Goal: Task Accomplishment & Management: Manage account settings

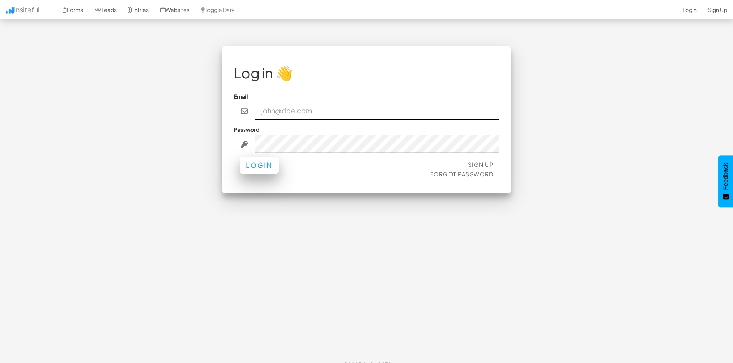
type input "[PERSON_NAME][EMAIL_ADDRESS][DOMAIN_NAME]"
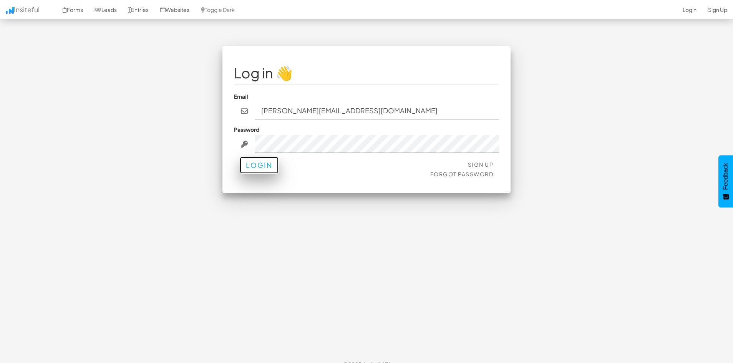
click at [254, 165] on button "Login" at bounding box center [259, 165] width 39 height 17
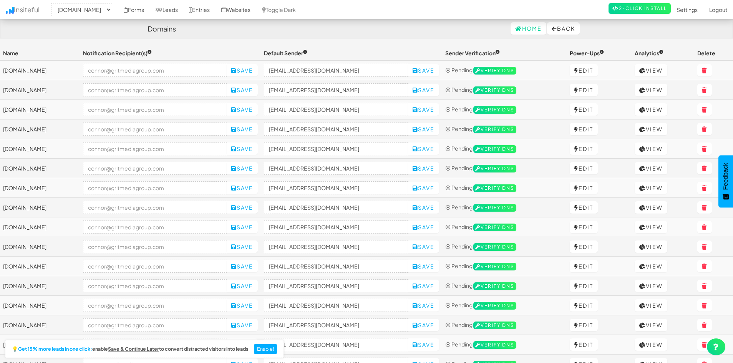
select select "2421"
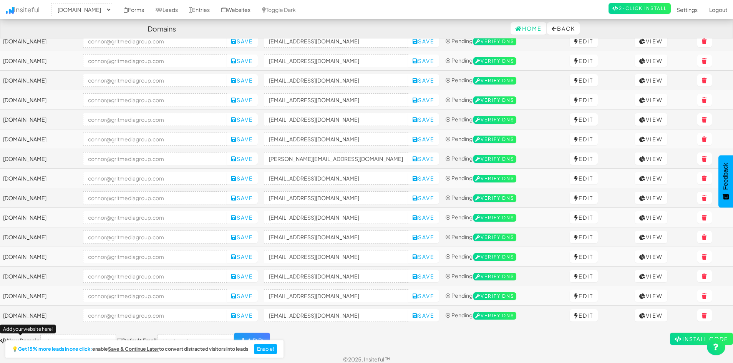
scroll to position [250, 0]
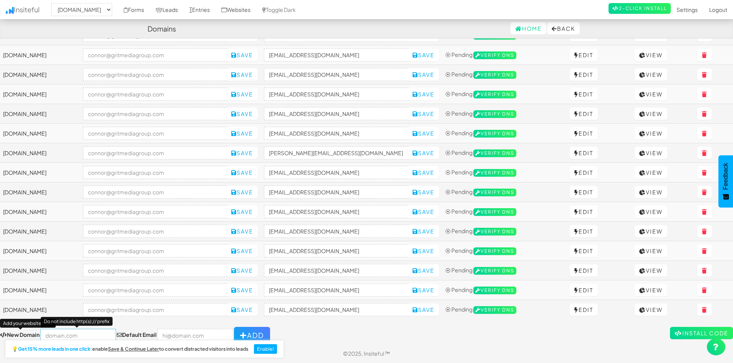
click at [73, 335] on input "text" at bounding box center [78, 335] width 76 height 13
paste input "https://jmacsautodetailing.com/"
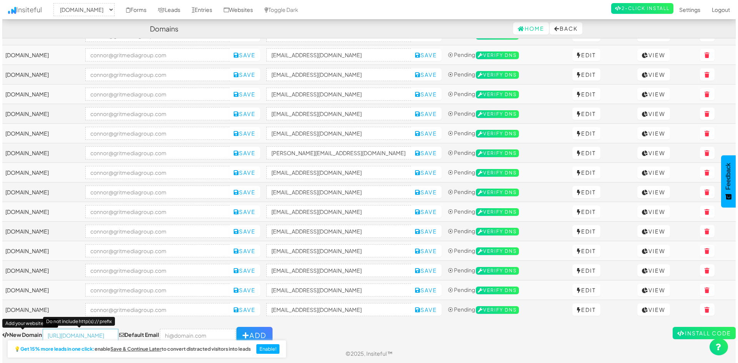
scroll to position [0, 0]
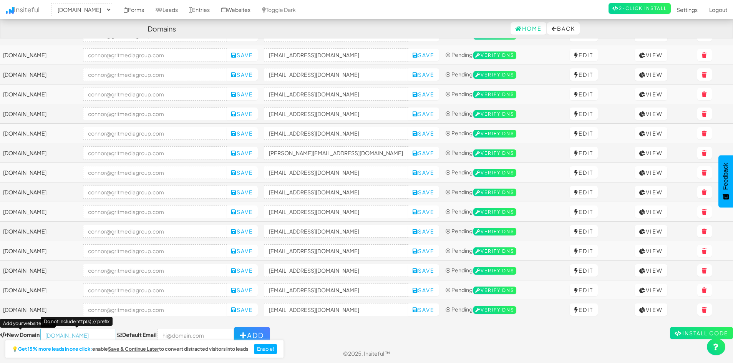
type input "[DOMAIN_NAME]"
click at [191, 333] on input "email" at bounding box center [195, 335] width 76 height 13
type input "connor@gritmediagroup.com"
click at [298, 322] on div "Toggle navigation Insiteful -- None -- www.socaldetailofknoxvilletn.com fortifi…" at bounding box center [366, 70] width 733 height 548
click at [243, 328] on button "Add" at bounding box center [252, 335] width 36 height 17
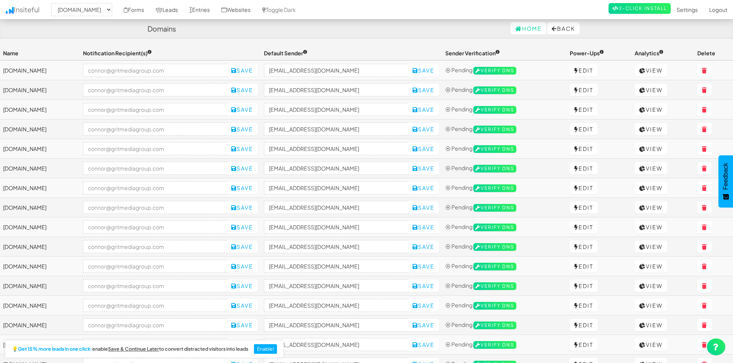
select select "2421"
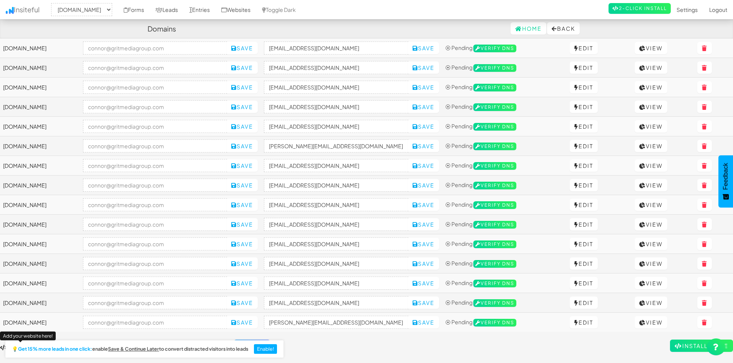
scroll to position [270, 0]
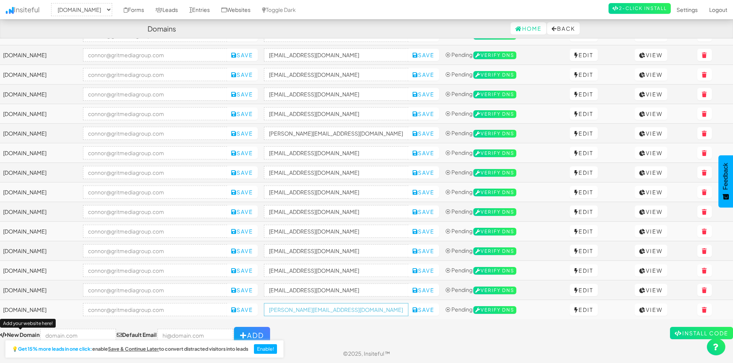
click at [400, 311] on input "connor@gritmediagroup.com" at bounding box center [336, 309] width 144 height 13
paste input "https://jmacsautodetailing.com/"
type input "no-reply@jmacsautodetailing.com"
click at [436, 310] on button "Save" at bounding box center [423, 309] width 31 height 12
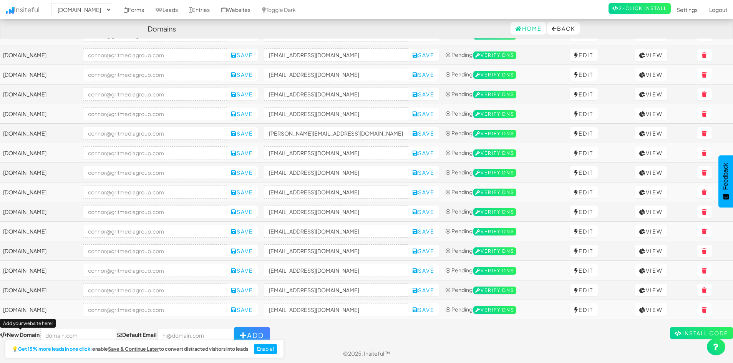
click at [368, 322] on div "Toggle navigation Insiteful -- None -- jmacsautodetailing.com www.socaldetailof…" at bounding box center [366, 60] width 733 height 568
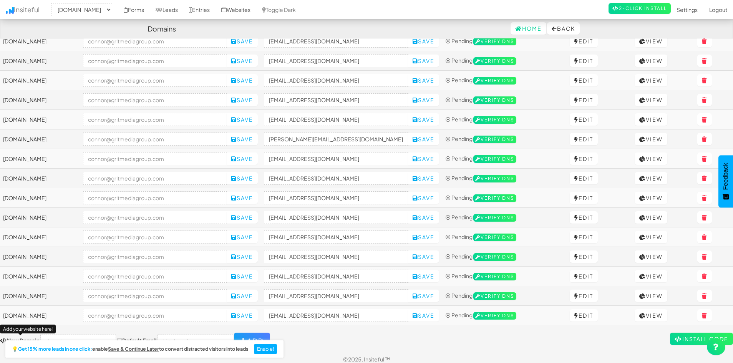
scroll to position [270, 0]
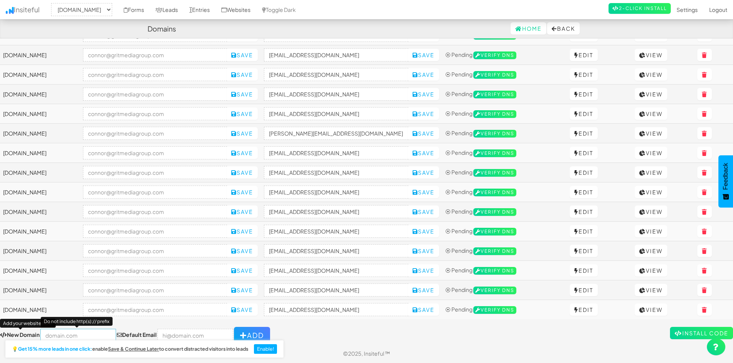
click at [78, 333] on input "text" at bounding box center [78, 335] width 76 height 13
click at [60, 334] on input "text" at bounding box center [78, 335] width 76 height 13
paste input "https://lowcountrydcsc.com/"
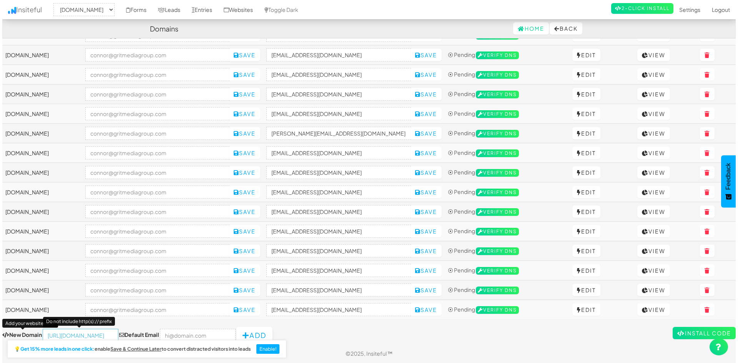
scroll to position [0, 0]
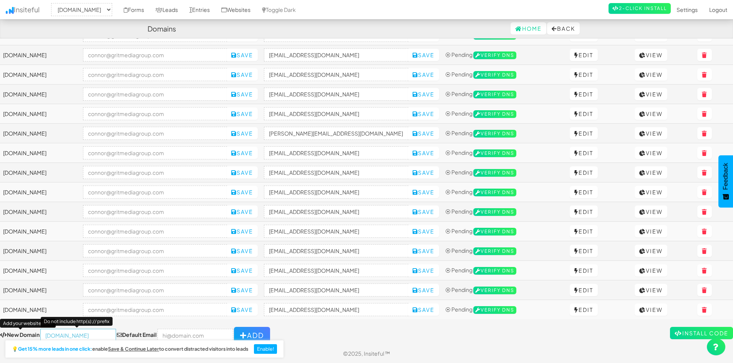
type input "[DOMAIN_NAME]"
click at [196, 333] on input "email" at bounding box center [195, 335] width 76 height 13
type input "connor@gritmediagroup.com"
click at [243, 331] on button "Add" at bounding box center [252, 335] width 36 height 17
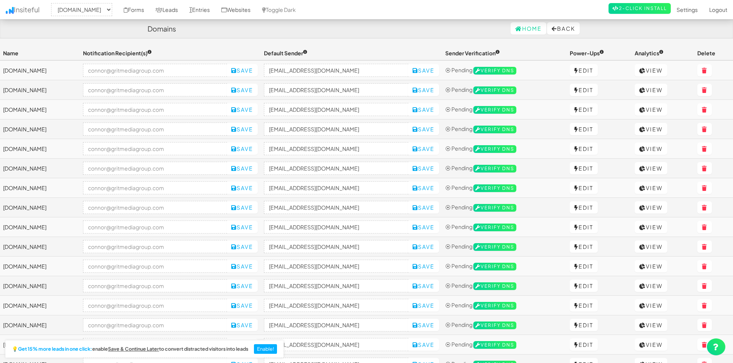
select select "2421"
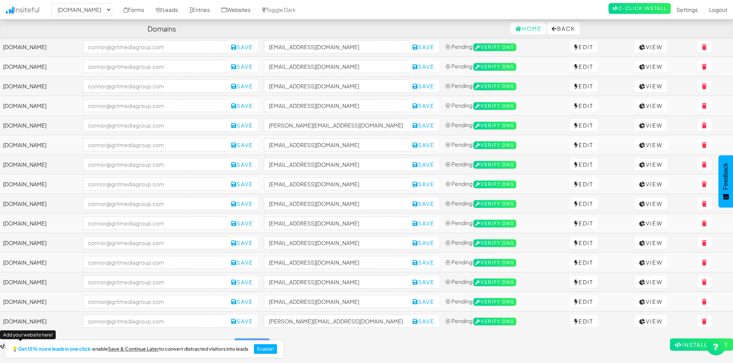
scroll to position [290, 0]
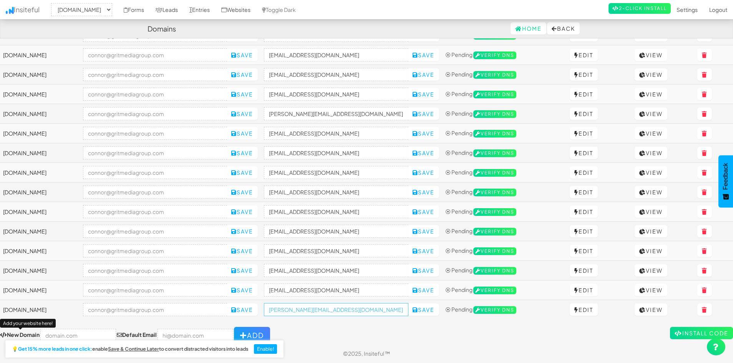
click at [395, 313] on input "[PERSON_NAME][EMAIL_ADDRESS][DOMAIN_NAME]" at bounding box center [336, 309] width 144 height 13
paste input "lowcountrydcsc.com"
type input "no-reply@lowcountrydcsc.com"
click at [439, 312] on button "Save" at bounding box center [423, 309] width 31 height 12
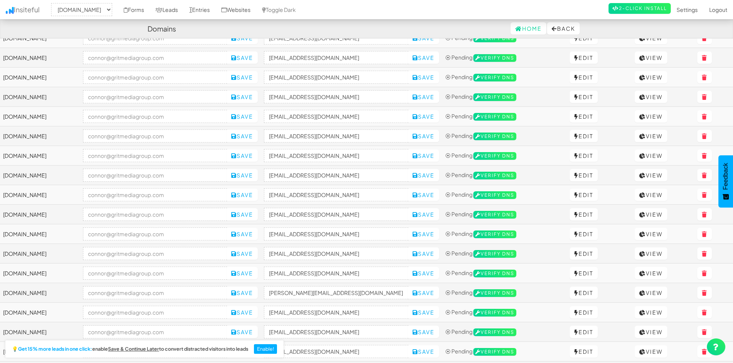
scroll to position [0, 0]
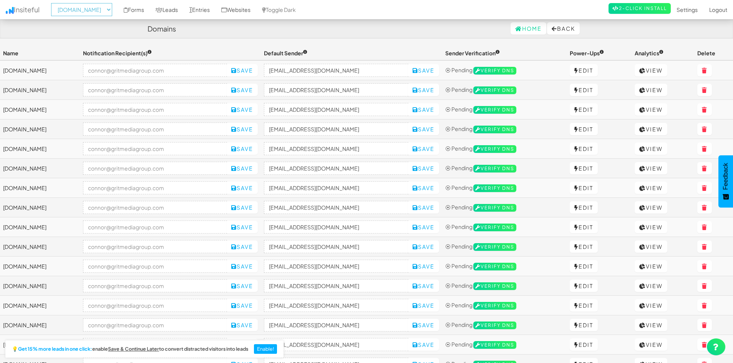
click at [112, 9] on select "-- None -- lowcountrydcsc.com jmacsautodetailing.com www.socaldetailofknoxville…" at bounding box center [81, 9] width 61 height 13
select select "2484"
click at [53, 3] on select "-- None -- lowcountrydcsc.com jmacsautodetailing.com www.socaldetailofknoxville…" at bounding box center [81, 9] width 61 height 13
select select "2484"
click at [150, 12] on link "Forms" at bounding box center [134, 9] width 32 height 19
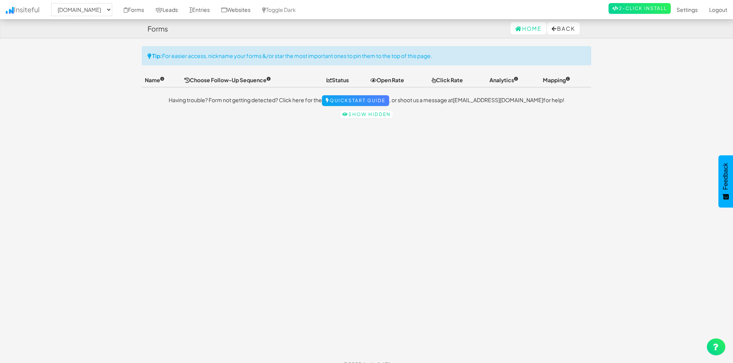
select select "2484"
click at [184, 10] on link "Leads" at bounding box center [167, 9] width 34 height 19
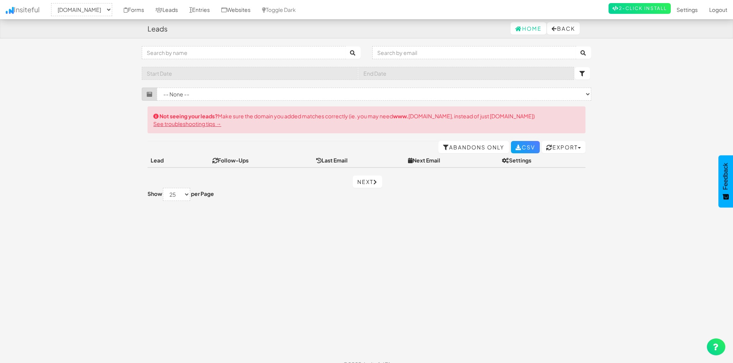
select select "2484"
click at [150, 13] on link "Forms" at bounding box center [134, 9] width 32 height 19
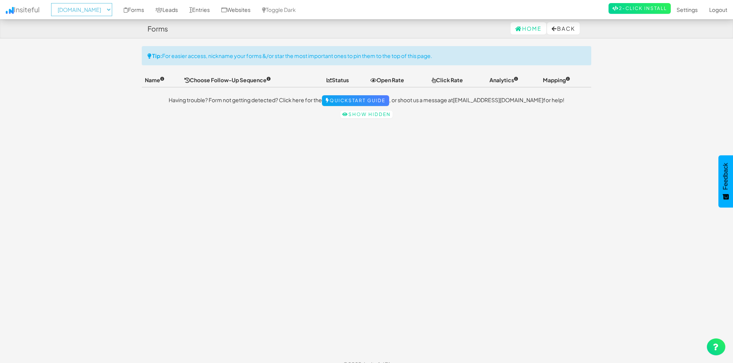
click at [112, 9] on select "-- None -- [DOMAIN_NAME] [DOMAIN_NAME] [DOMAIN_NAME] [DOMAIN_NAME] [DOMAIN_NAME…" at bounding box center [81, 9] width 61 height 13
select select "2483"
click at [53, 3] on select "-- None -- [DOMAIN_NAME] [DOMAIN_NAME] [DOMAIN_NAME] [DOMAIN_NAME] [DOMAIN_NAME…" at bounding box center [81, 9] width 61 height 13
click at [112, 10] on select "-- None -- [DOMAIN_NAME] [DOMAIN_NAME] [DOMAIN_NAME] [DOMAIN_NAME] [DOMAIN_NAME…" at bounding box center [81, 9] width 61 height 13
select select "2479"
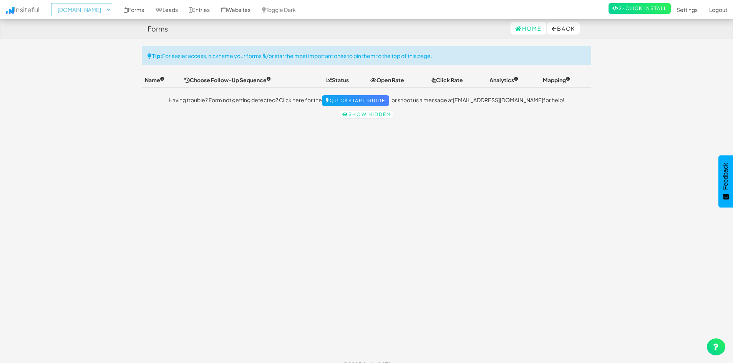
click at [53, 3] on select "-- None -- [DOMAIN_NAME] [DOMAIN_NAME] [DOMAIN_NAME] [DOMAIN_NAME] [DOMAIN_NAME…" at bounding box center [81, 9] width 61 height 13
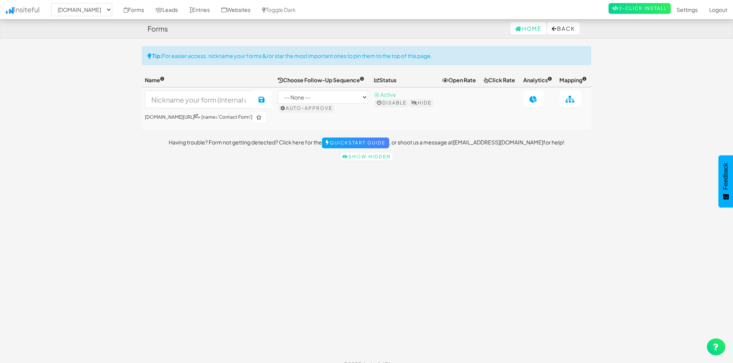
select select "2479"
click at [184, 8] on link "Leads" at bounding box center [167, 9] width 34 height 19
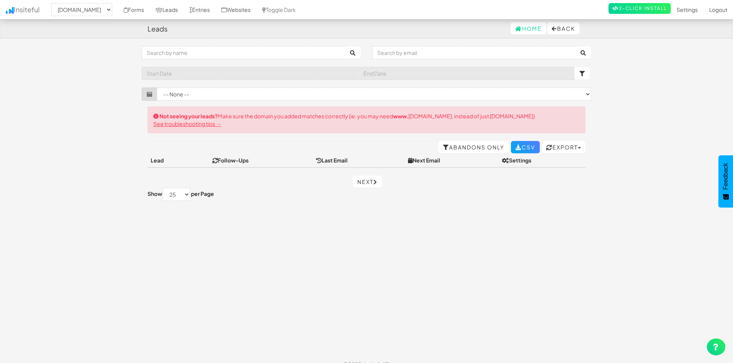
select select "2479"
click at [215, 12] on link "Entries" at bounding box center [200, 9] width 32 height 19
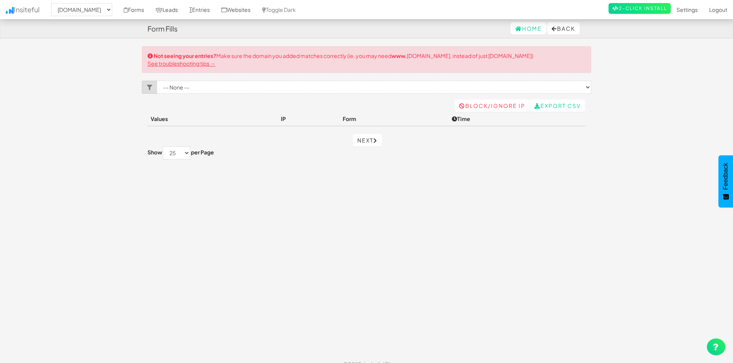
select select "2479"
click at [254, 7] on link "Websites" at bounding box center [235, 9] width 41 height 19
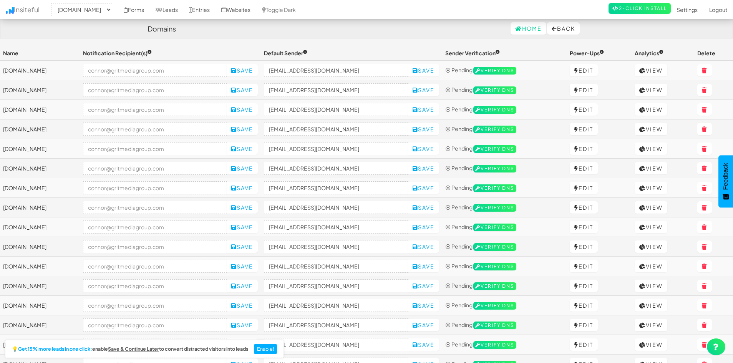
select select "2479"
click at [150, 13] on link "Forms" at bounding box center [134, 9] width 32 height 19
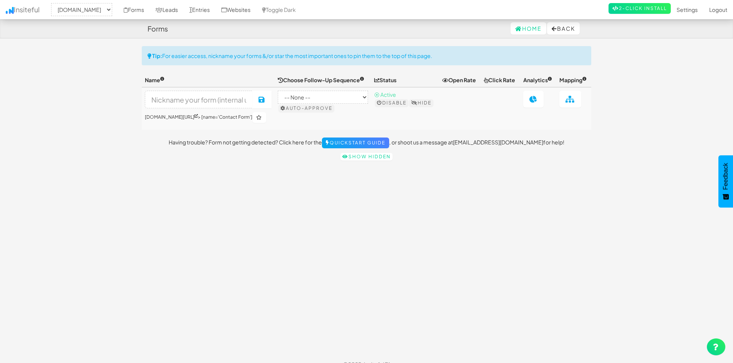
select select "2479"
click at [112, 9] on select "-- None -- [DOMAIN_NAME] [DOMAIN_NAME] [DOMAIN_NAME] [DOMAIN_NAME] [DOMAIN_NAME…" at bounding box center [81, 9] width 61 height 13
select select
click at [53, 3] on select "-- None -- lowcountrydcsc.com jmacsautodetailing.com www.socaldetailofknoxville…" at bounding box center [81, 9] width 61 height 13
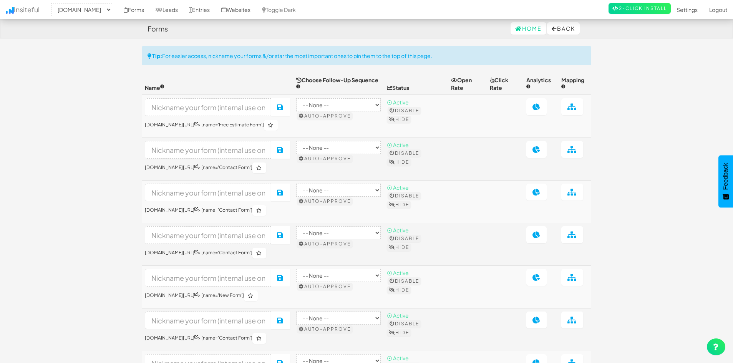
select select "2421"
click at [109, 9] on select "-- None -- [DOMAIN_NAME] [DOMAIN_NAME] [DOMAIN_NAME] [DOMAIN_NAME] [DOMAIN_NAME…" at bounding box center [81, 9] width 61 height 13
click at [24, 13] on link "Insiteful" at bounding box center [22, 9] width 45 height 19
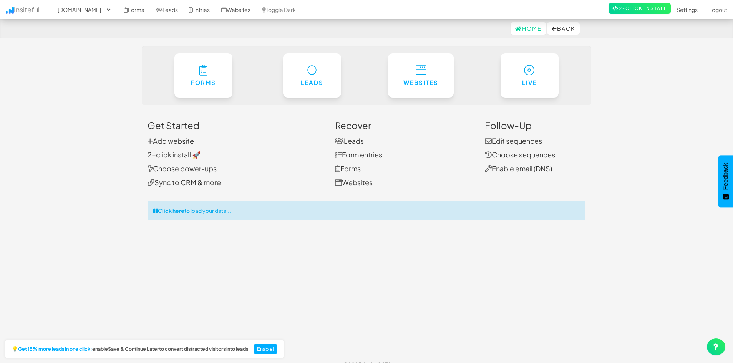
select select "2421"
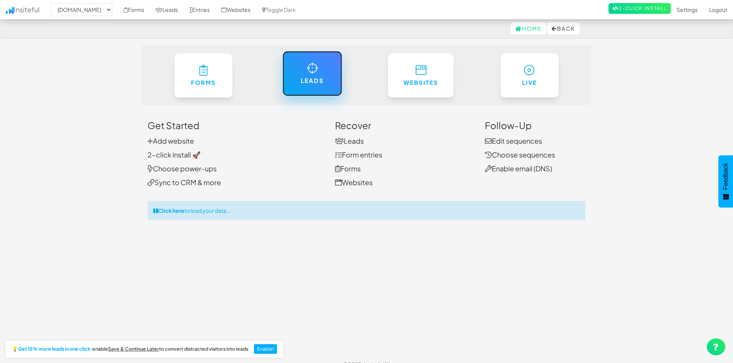
click at [322, 68] on link "Leads" at bounding box center [312, 73] width 60 height 45
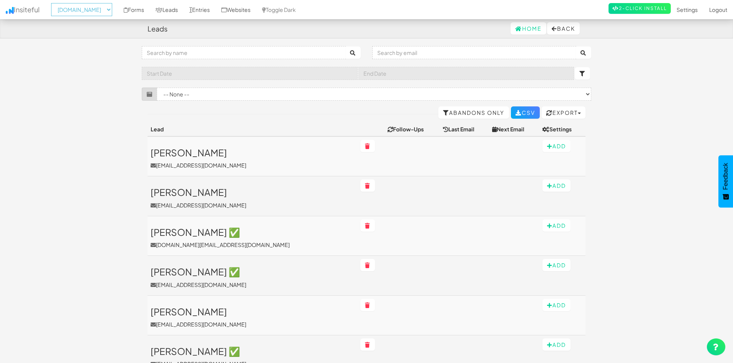
click at [112, 15] on select "-- None -- [DOMAIN_NAME] [DOMAIN_NAME] [DOMAIN_NAME] [DOMAIN_NAME] [DOMAIN_NAME…" at bounding box center [81, 9] width 61 height 13
select select "2449"
click at [53, 3] on select "-- None -- [DOMAIN_NAME] [DOMAIN_NAME] [DOMAIN_NAME] [DOMAIN_NAME] [DOMAIN_NAME…" at bounding box center [81, 9] width 61 height 13
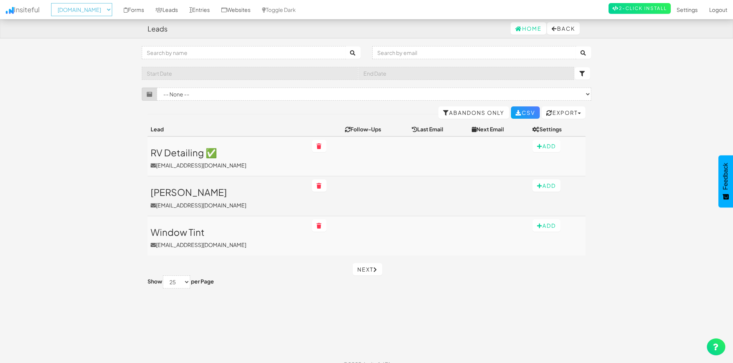
click at [112, 12] on select "-- None -- [DOMAIN_NAME] [DOMAIN_NAME] [DOMAIN_NAME] [DOMAIN_NAME] [DOMAIN_NAME…" at bounding box center [81, 9] width 61 height 13
select select "2455"
click at [53, 3] on select "-- None -- [DOMAIN_NAME] [DOMAIN_NAME] [DOMAIN_NAME] [DOMAIN_NAME] [DOMAIN_NAME…" at bounding box center [81, 9] width 61 height 13
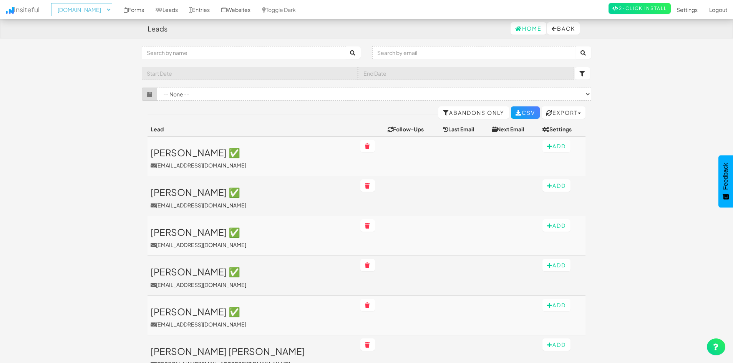
click at [112, 12] on select "-- None -- [DOMAIN_NAME] [DOMAIN_NAME] [DOMAIN_NAME] [DOMAIN_NAME] [DOMAIN_NAME…" at bounding box center [81, 9] width 61 height 13
select select "2457"
click at [53, 3] on select "-- None -- [DOMAIN_NAME] [DOMAIN_NAME] [DOMAIN_NAME] [DOMAIN_NAME] [DOMAIN_NAME…" at bounding box center [81, 9] width 61 height 13
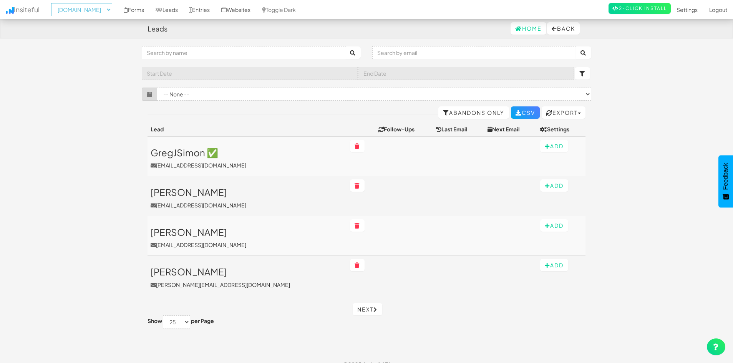
click at [112, 8] on select "-- None -- [DOMAIN_NAME] [DOMAIN_NAME] [DOMAIN_NAME] [DOMAIN_NAME] [DOMAIN_NAME…" at bounding box center [81, 9] width 61 height 13
select select "2458"
click at [53, 3] on select "-- None -- [DOMAIN_NAME] [DOMAIN_NAME] [DOMAIN_NAME] [DOMAIN_NAME] [DOMAIN_NAME…" at bounding box center [81, 9] width 61 height 13
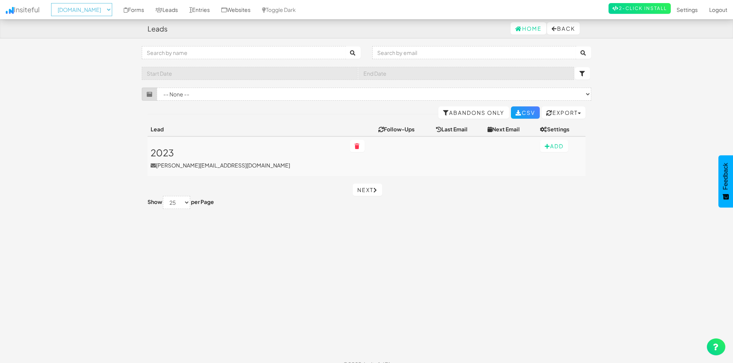
click at [112, 9] on select "-- None -- [DOMAIN_NAME] [DOMAIN_NAME] [DOMAIN_NAME] [DOMAIN_NAME] [DOMAIN_NAME…" at bounding box center [81, 9] width 61 height 13
select select "2459"
click at [53, 3] on select "-- None -- [DOMAIN_NAME] [DOMAIN_NAME] [DOMAIN_NAME] [DOMAIN_NAME] [DOMAIN_NAME…" at bounding box center [81, 9] width 61 height 13
click at [112, 10] on select "-- None -- [DOMAIN_NAME] [DOMAIN_NAME] [DOMAIN_NAME] [DOMAIN_NAME] [DOMAIN_NAME…" at bounding box center [81, 9] width 61 height 13
select select "2460"
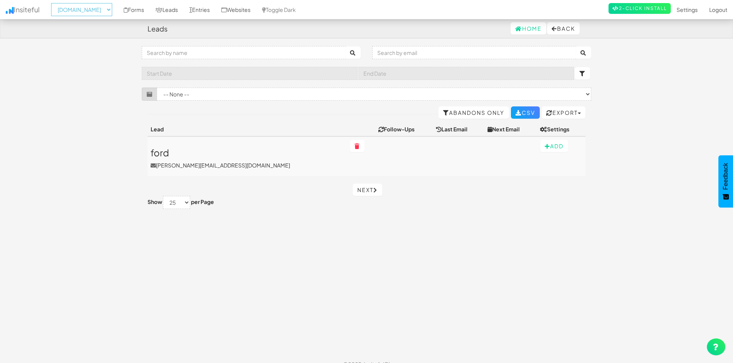
click at [53, 3] on select "-- None -- [DOMAIN_NAME] [DOMAIN_NAME] [DOMAIN_NAME] [DOMAIN_NAME] [DOMAIN_NAME…" at bounding box center [81, 9] width 61 height 13
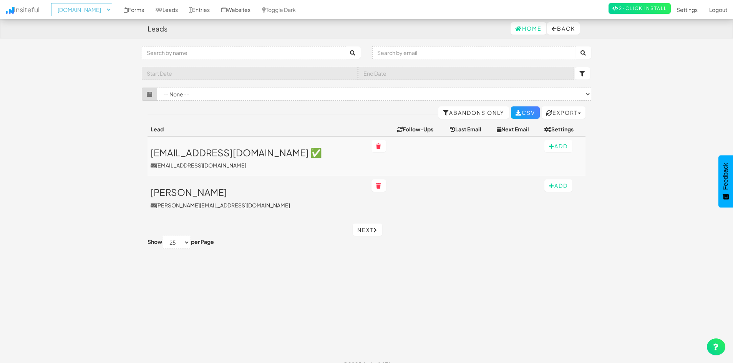
click at [112, 8] on select "-- None -- [DOMAIN_NAME] [DOMAIN_NAME] [DOMAIN_NAME] [DOMAIN_NAME] [DOMAIN_NAME…" at bounding box center [81, 9] width 61 height 13
select select "2461"
click at [53, 3] on select "-- None -- [DOMAIN_NAME] [DOMAIN_NAME] [DOMAIN_NAME] [DOMAIN_NAME] [DOMAIN_NAME…" at bounding box center [81, 9] width 61 height 13
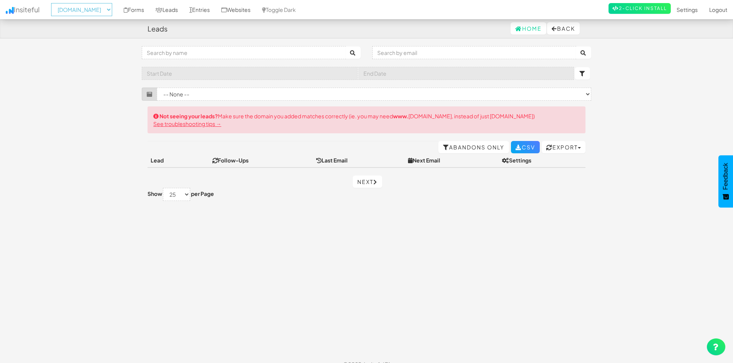
click at [112, 7] on select "-- None -- [DOMAIN_NAME] [DOMAIN_NAME] [DOMAIN_NAME] [DOMAIN_NAME] [DOMAIN_NAME…" at bounding box center [81, 9] width 61 height 13
select select "2462"
click at [53, 3] on select "-- None -- [DOMAIN_NAME] [DOMAIN_NAME] [DOMAIN_NAME] [DOMAIN_NAME] [DOMAIN_NAME…" at bounding box center [81, 9] width 61 height 13
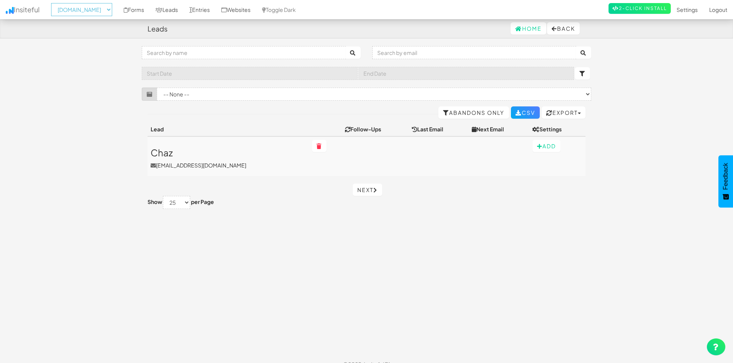
click at [112, 6] on select "-- None -- [DOMAIN_NAME] [DOMAIN_NAME] [DOMAIN_NAME] [DOMAIN_NAME] [DOMAIN_NAME…" at bounding box center [81, 9] width 61 height 13
select select "2463"
click at [53, 3] on select "-- None -- [DOMAIN_NAME] [DOMAIN_NAME] [DOMAIN_NAME] [DOMAIN_NAME] [DOMAIN_NAME…" at bounding box center [81, 9] width 61 height 13
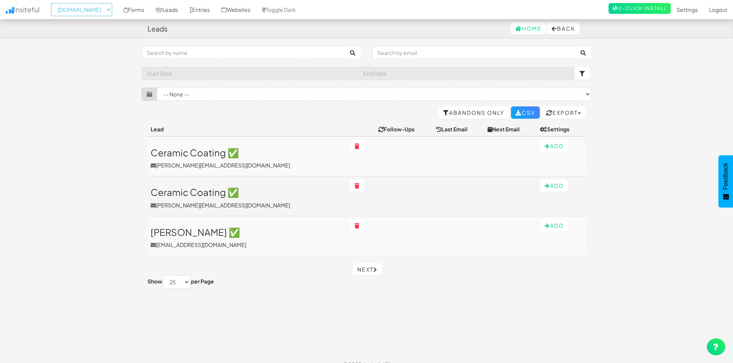
click at [112, 6] on select "-- None -- [DOMAIN_NAME] [DOMAIN_NAME] [DOMAIN_NAME] [DOMAIN_NAME] [DOMAIN_NAME…" at bounding box center [81, 9] width 61 height 13
select select "2464"
click at [53, 3] on select "-- None -- [DOMAIN_NAME] [DOMAIN_NAME] [DOMAIN_NAME] [DOMAIN_NAME] [DOMAIN_NAME…" at bounding box center [81, 9] width 61 height 13
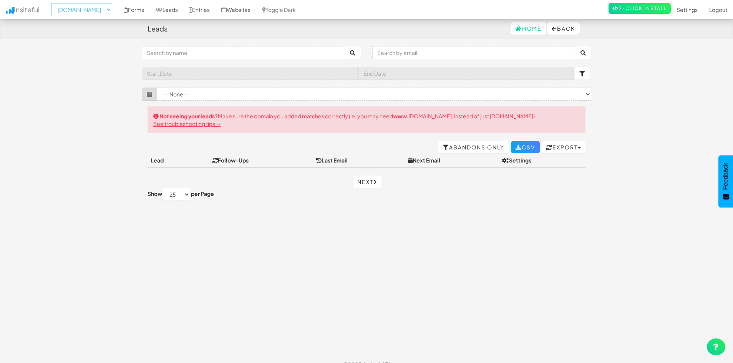
click at [112, 11] on select "-- None -- [DOMAIN_NAME] [DOMAIN_NAME] [DOMAIN_NAME] [DOMAIN_NAME] [DOMAIN_NAME…" at bounding box center [81, 9] width 61 height 13
select select "2465"
click at [53, 3] on select "-- None -- [DOMAIN_NAME] [DOMAIN_NAME] [DOMAIN_NAME] [DOMAIN_NAME] [DOMAIN_NAME…" at bounding box center [81, 9] width 61 height 13
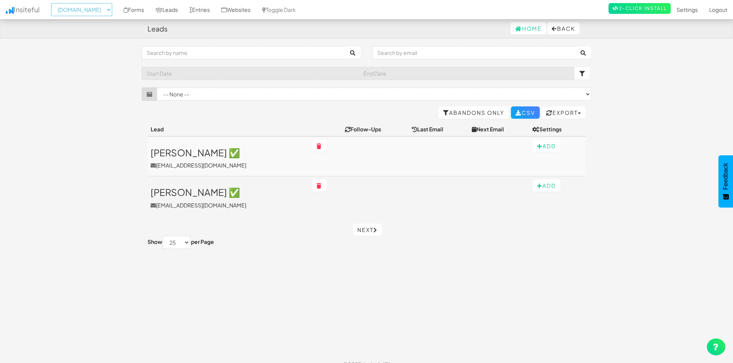
click at [111, 8] on select "-- None -- [DOMAIN_NAME] [DOMAIN_NAME] [DOMAIN_NAME] [DOMAIN_NAME] [DOMAIN_NAME…" at bounding box center [81, 9] width 61 height 13
select select "2466"
click at [53, 3] on select "-- None -- [DOMAIN_NAME] [DOMAIN_NAME] [DOMAIN_NAME] [DOMAIN_NAME] [DOMAIN_NAME…" at bounding box center [81, 9] width 61 height 13
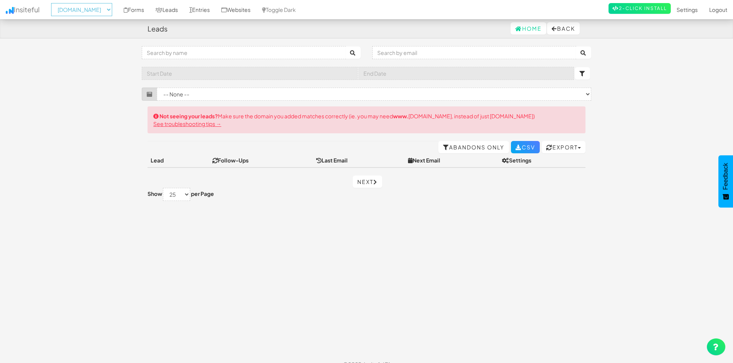
click at [108, 8] on select "-- None -- [DOMAIN_NAME] [DOMAIN_NAME] [DOMAIN_NAME] [DOMAIN_NAME] [DOMAIN_NAME…" at bounding box center [81, 9] width 61 height 13
select select "2468"
click at [53, 3] on select "-- None -- [DOMAIN_NAME] [DOMAIN_NAME] [DOMAIN_NAME] [DOMAIN_NAME] [DOMAIN_NAME…" at bounding box center [81, 9] width 61 height 13
click at [112, 10] on select "-- None -- [DOMAIN_NAME] [DOMAIN_NAME] [DOMAIN_NAME] [DOMAIN_NAME] [DOMAIN_NAME…" at bounding box center [81, 9] width 61 height 13
select select "2469"
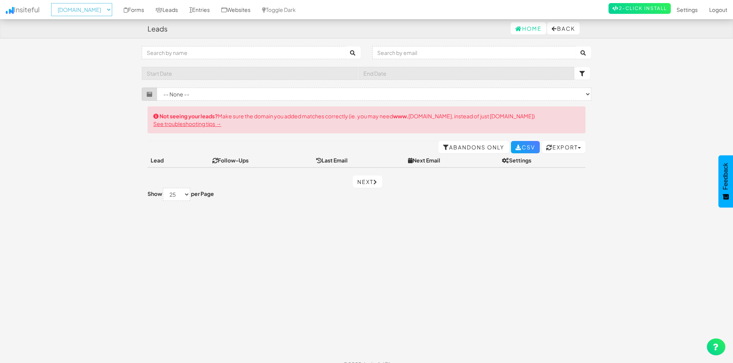
click at [53, 3] on select "-- None -- [DOMAIN_NAME] [DOMAIN_NAME] [DOMAIN_NAME] [DOMAIN_NAME] [DOMAIN_NAME…" at bounding box center [81, 9] width 61 height 13
click at [107, 10] on select "-- None -- [DOMAIN_NAME] [DOMAIN_NAME] [DOMAIN_NAME] [DOMAIN_NAME] [DOMAIN_NAME…" at bounding box center [81, 9] width 61 height 13
select select "2470"
click at [53, 3] on select "-- None -- [DOMAIN_NAME] [DOMAIN_NAME] [DOMAIN_NAME] [DOMAIN_NAME] [DOMAIN_NAME…" at bounding box center [81, 9] width 61 height 13
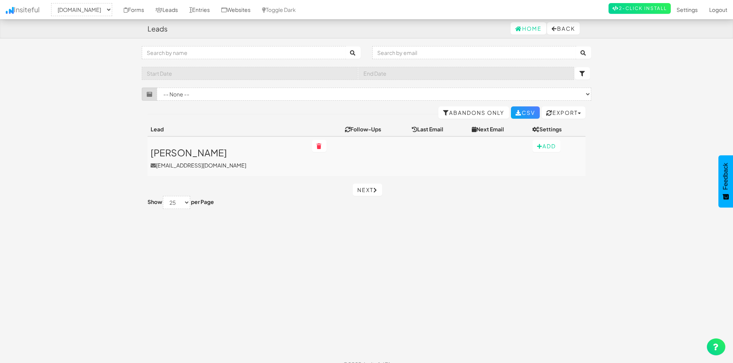
select select "2470"
